Goal: Communication & Community: Answer question/provide support

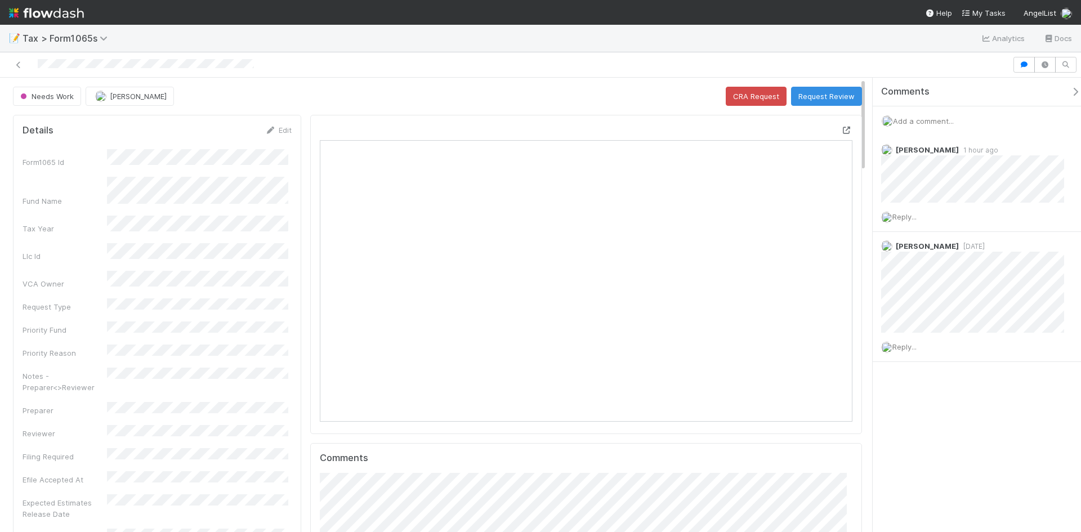
click at [841, 127] on icon at bounding box center [846, 130] width 11 height 7
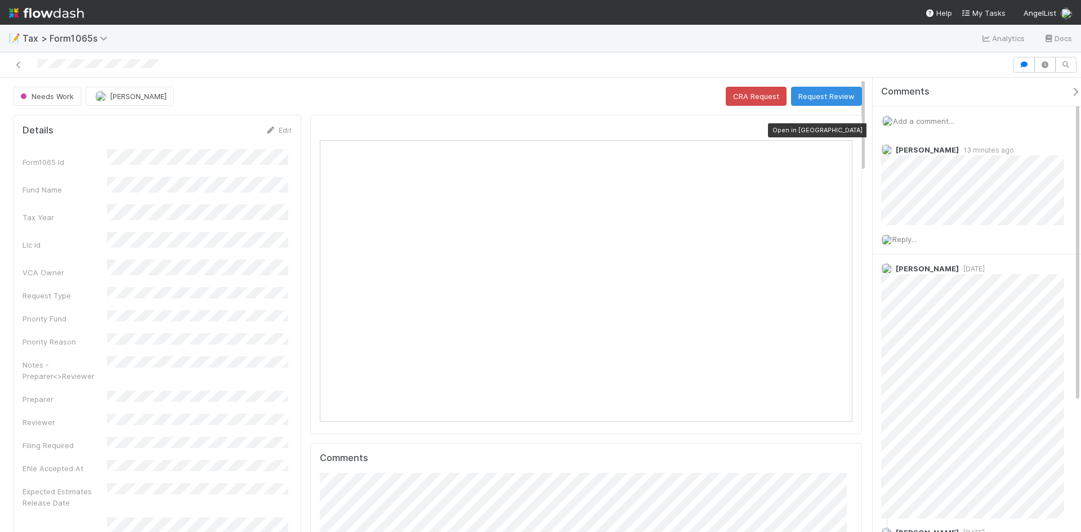
click at [841, 127] on icon at bounding box center [846, 130] width 11 height 7
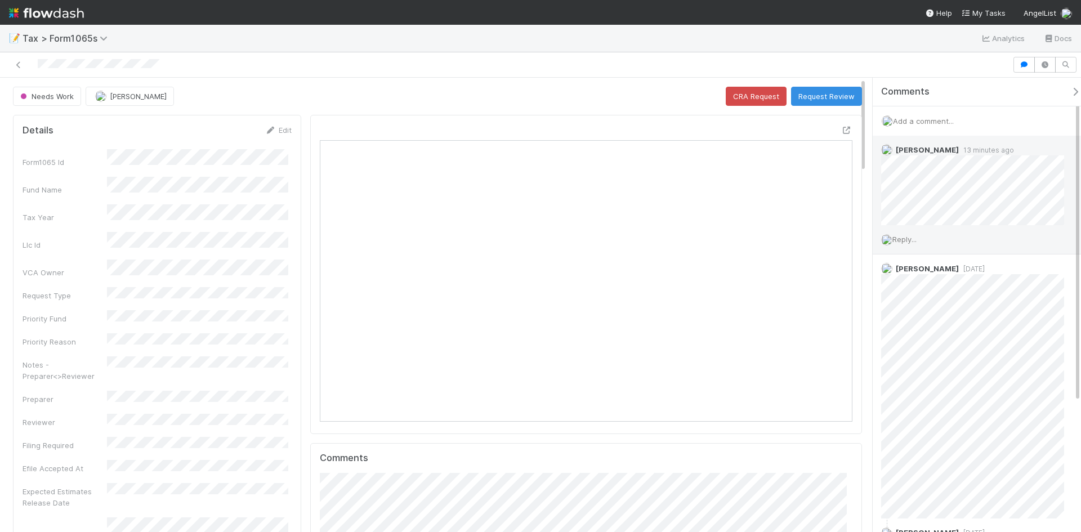
click at [907, 241] on span "Reply..." at bounding box center [904, 239] width 24 height 9
click at [922, 413] on button "Add Reply" at bounding box center [920, 409] width 50 height 19
